Goal: Task Accomplishment & Management: Manage account settings

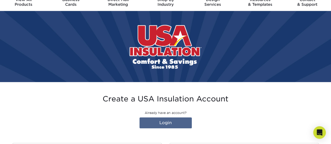
scroll to position [22, 0]
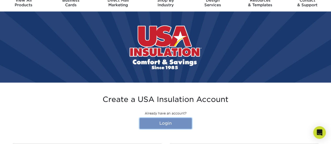
click at [166, 122] on link "Login" at bounding box center [165, 123] width 52 height 11
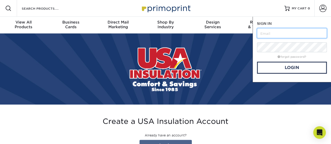
click at [279, 34] on input "text" at bounding box center [292, 33] width 70 height 10
type input "[PERSON_NAME][EMAIL_ADDRESS][PERSON_NAME][DOMAIN_NAME]"
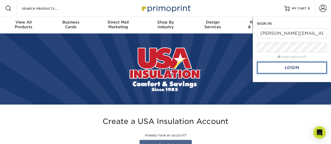
click at [291, 68] on link "Login" at bounding box center [292, 68] width 70 height 12
